Goal: Information Seeking & Learning: Check status

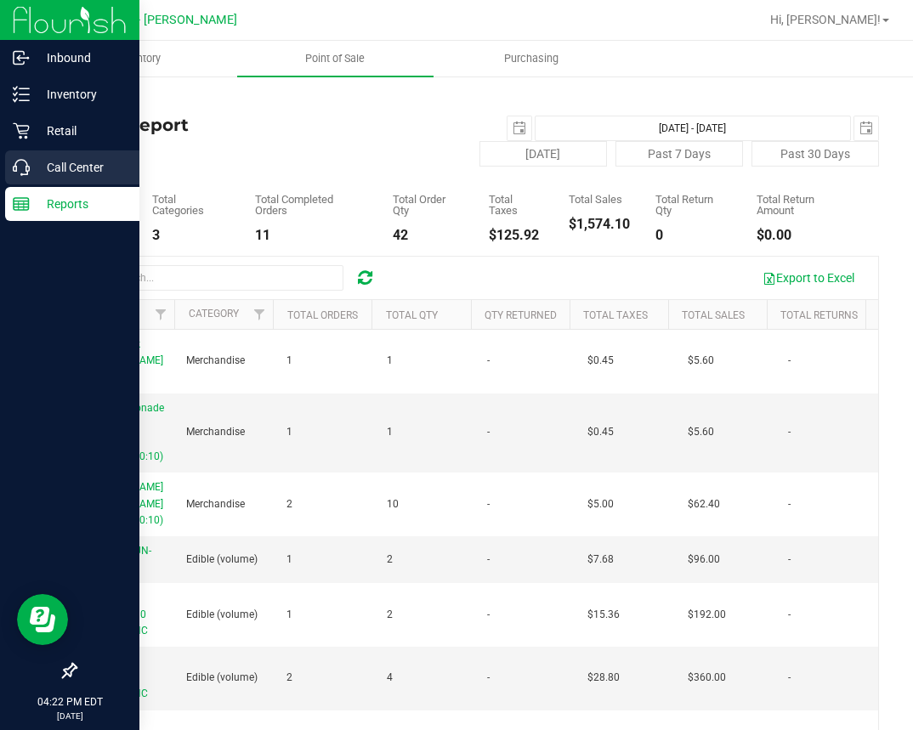
click at [23, 159] on icon at bounding box center [21, 167] width 17 height 17
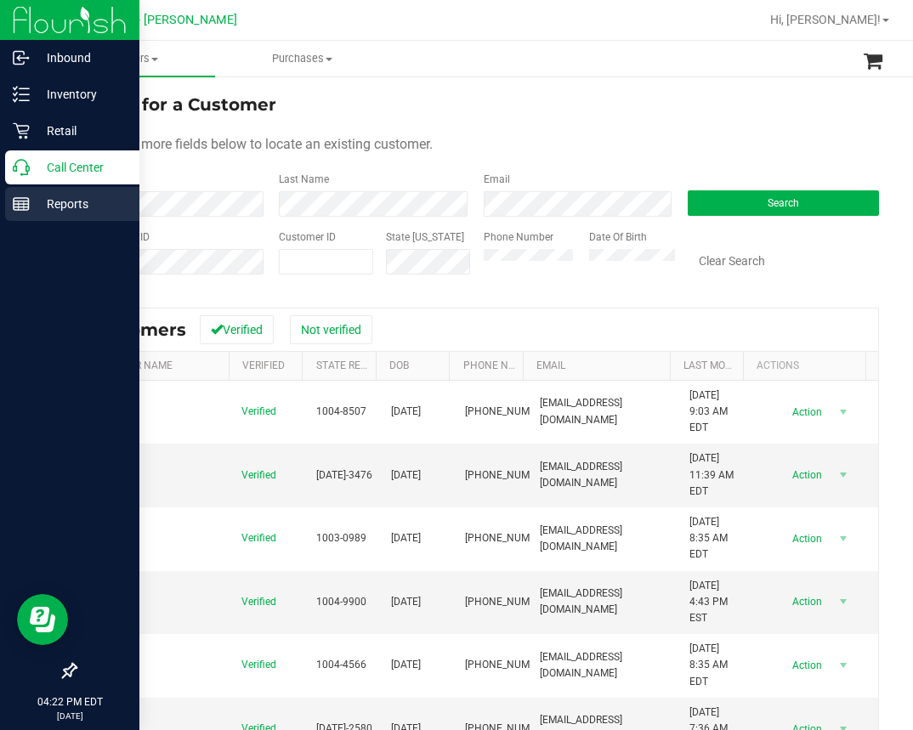
click at [67, 207] on p "Reports" at bounding box center [81, 204] width 102 height 20
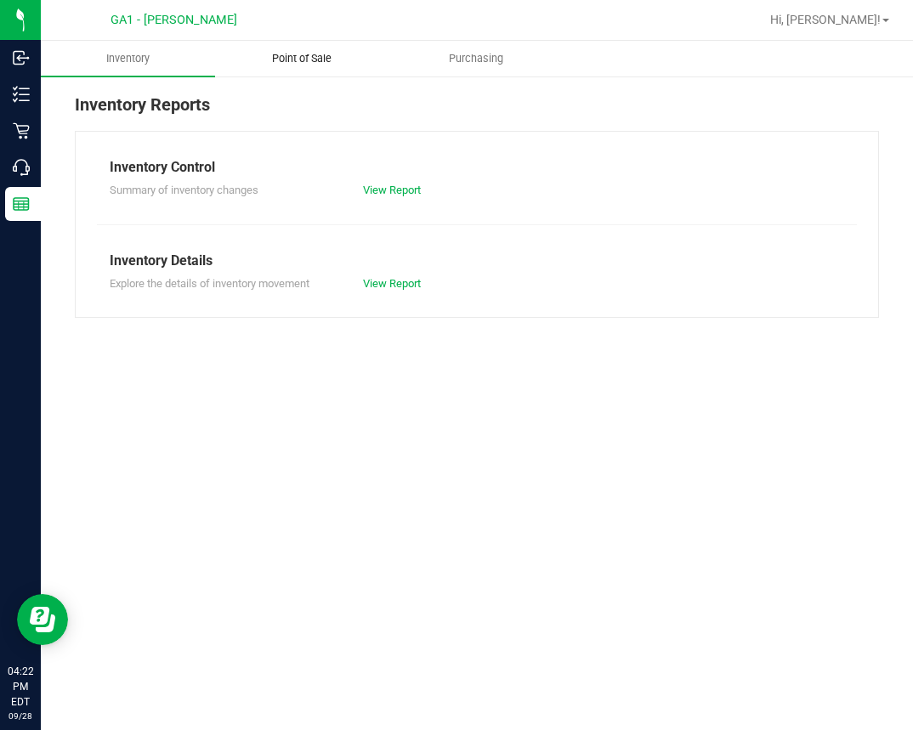
click at [302, 65] on span "Point of Sale" at bounding box center [301, 58] width 105 height 15
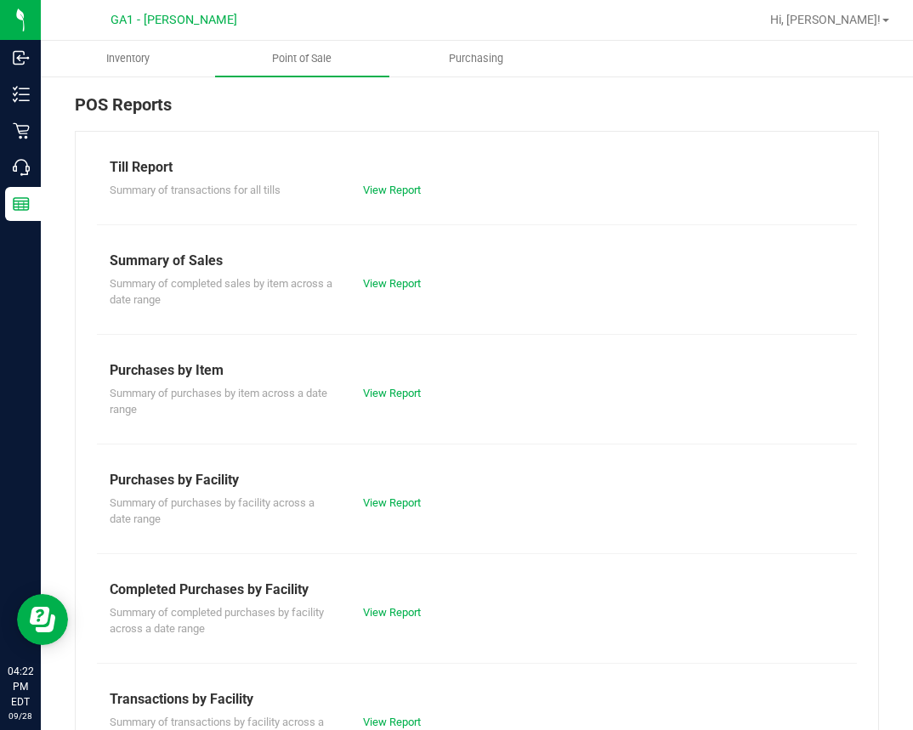
click at [365, 269] on div "Summary of Sales" at bounding box center [477, 261] width 734 height 20
click at [371, 277] on link "View Report" at bounding box center [392, 283] width 58 height 13
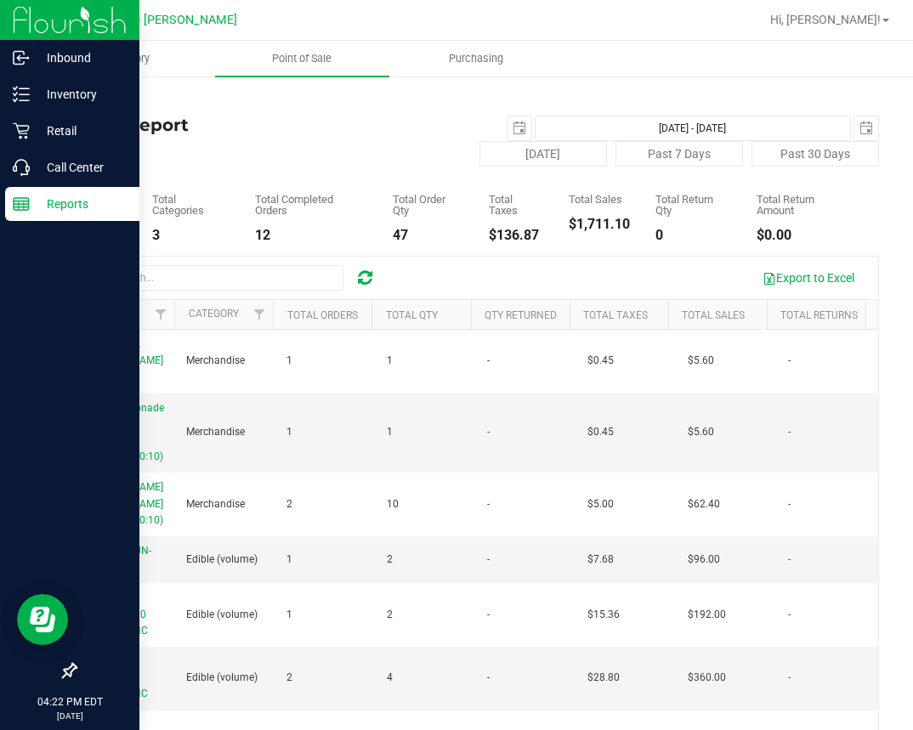
click at [28, 26] on img at bounding box center [70, 20] width 114 height 40
